Goal: Transaction & Acquisition: Purchase product/service

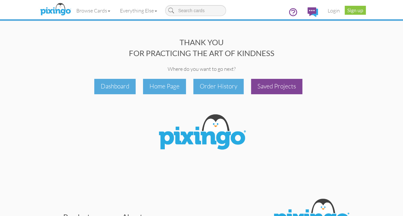
click at [275, 85] on div "Saved Projects" at bounding box center [276, 86] width 51 height 15
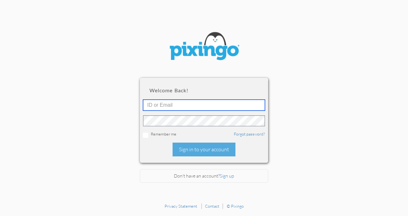
type input "5725"
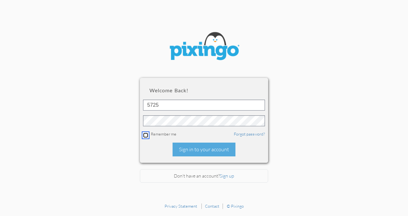
click at [146, 134] on input "checkbox" at bounding box center [145, 135] width 5 height 5
checkbox input "true"
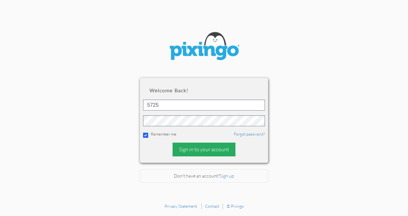
click at [205, 147] on div "Sign in to your account" at bounding box center [203, 150] width 63 height 14
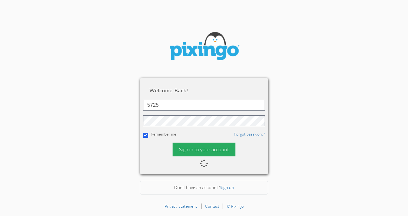
click at [206, 147] on div "Sign in to your account" at bounding box center [203, 150] width 63 height 14
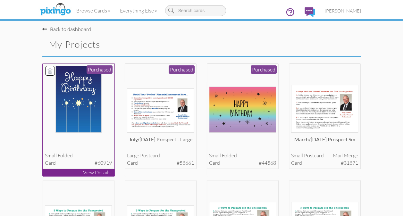
click at [78, 98] on img at bounding box center [78, 99] width 46 height 67
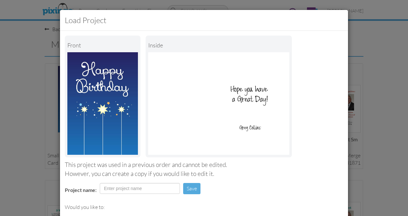
scroll to position [83, 0]
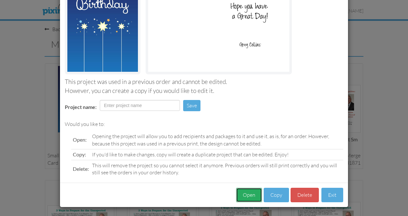
click at [245, 201] on button "Open" at bounding box center [249, 195] width 26 height 14
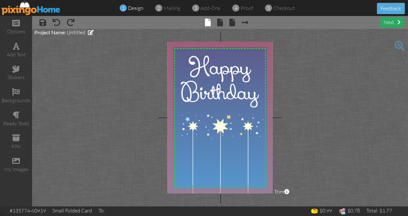
click at [386, 24] on div "next" at bounding box center [391, 22] width 23 height 11
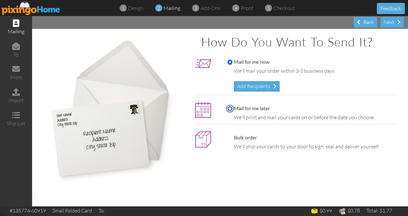
click at [228, 108] on input "Mail for me later" at bounding box center [229, 108] width 5 height 5
radio input "true"
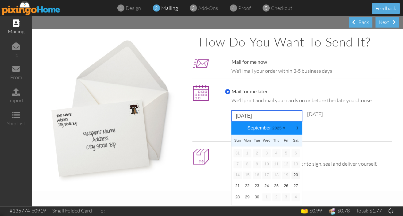
click at [244, 113] on input "[DATE]" at bounding box center [266, 116] width 71 height 11
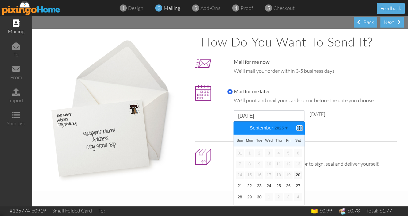
click at [298, 129] on b "⟩" at bounding box center [299, 128] width 4 height 5
click at [289, 152] on link "3" at bounding box center [288, 153] width 8 height 8
type input "[DATE]"
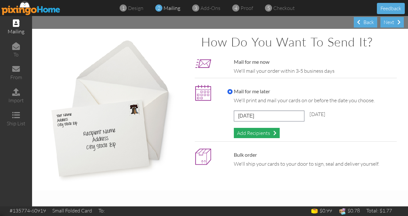
click at [261, 132] on div "Add Recipients" at bounding box center [257, 133] width 46 height 11
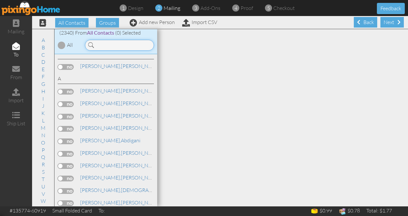
click at [102, 45] on input at bounding box center [119, 45] width 69 height 11
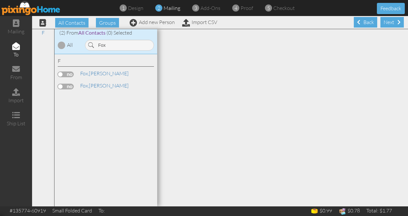
click at [69, 71] on label at bounding box center [66, 74] width 16 height 6
click at [0, 0] on input "checkbox" at bounding box center [0, 0] width 0 height 0
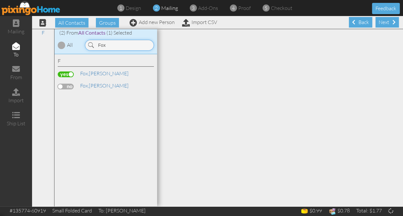
click at [120, 45] on input "Fox" at bounding box center [119, 45] width 69 height 11
type input "F"
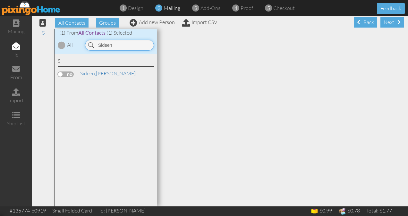
type input "Sideen"
click at [67, 73] on label at bounding box center [66, 74] width 16 height 6
click at [0, 0] on input "checkbox" at bounding box center [0, 0] width 0 height 0
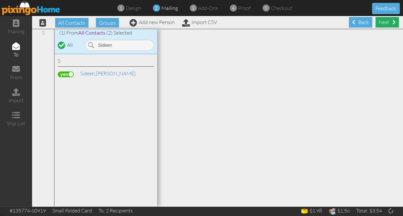
click at [378, 24] on div "Next" at bounding box center [386, 22] width 23 height 11
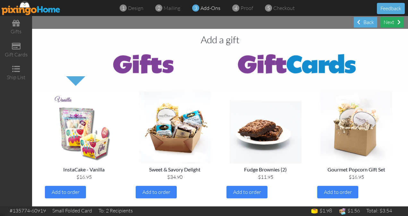
click at [388, 22] on div "Next" at bounding box center [391, 22] width 23 height 11
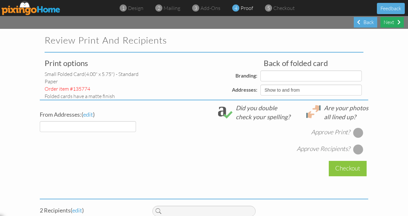
select select "object:12711"
select select "object:12708"
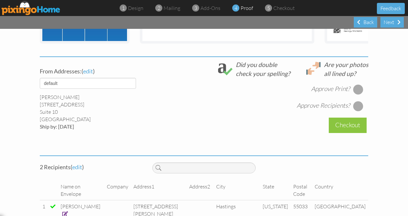
scroll to position [212, 0]
click at [356, 93] on div at bounding box center [358, 89] width 10 height 10
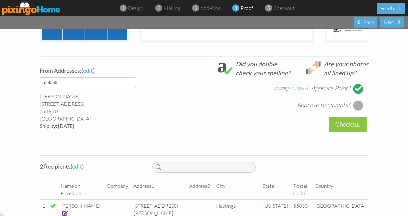
click at [355, 107] on div at bounding box center [358, 105] width 10 height 10
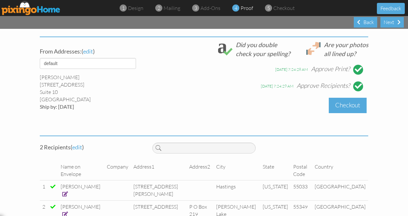
click at [341, 113] on div "Checkout" at bounding box center [348, 105] width 38 height 15
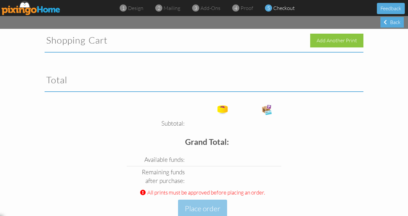
scroll to position [19, 0]
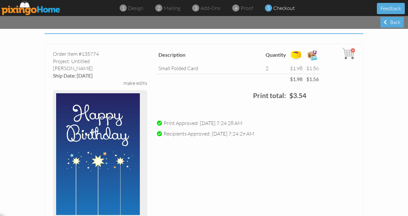
click at [373, 97] on project-checkout "Shopping Cart Add Another Print Order Item #135774 Project: Untitled matte Fini…" at bounding box center [204, 202] width 408 height 385
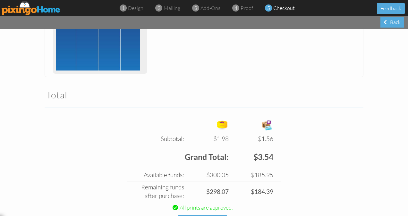
scroll to position [197, 0]
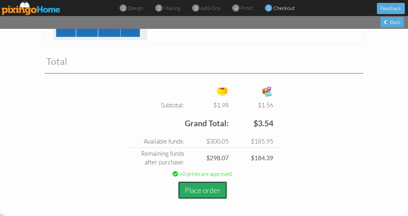
click at [207, 188] on button "Place order" at bounding box center [202, 190] width 49 height 18
